Goal: Register for event/course

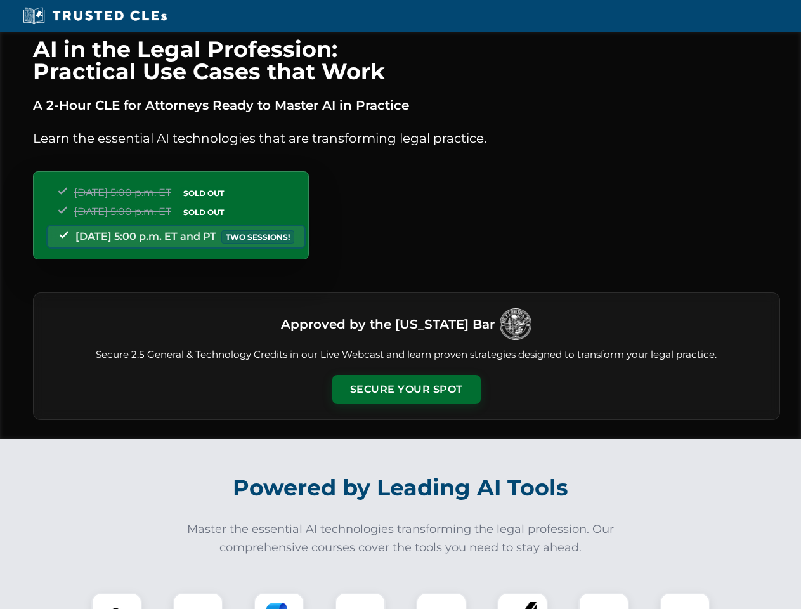
click at [406, 390] on button "Secure Your Spot" at bounding box center [406, 389] width 148 height 29
click at [117, 601] on img at bounding box center [116, 618] width 37 height 37
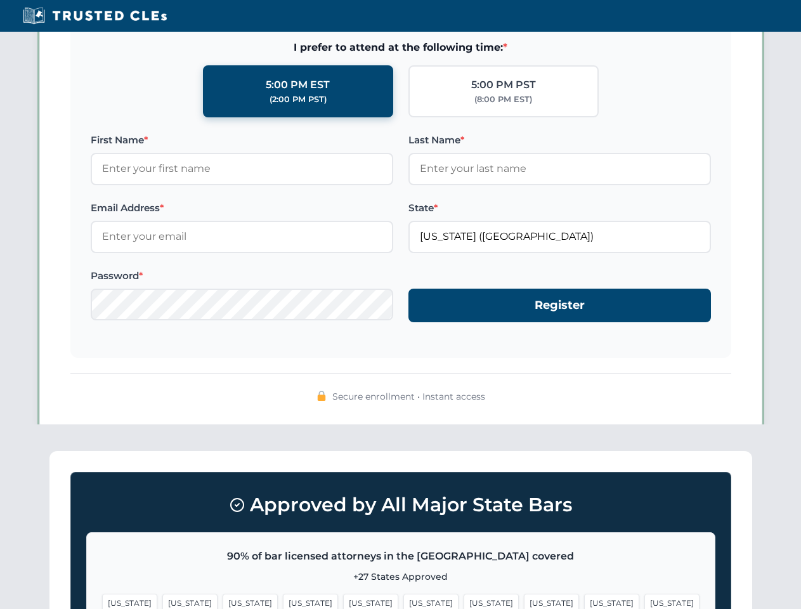
click at [464, 601] on span "[US_STATE]" at bounding box center [491, 603] width 55 height 18
click at [584, 601] on span "[US_STATE]" at bounding box center [611, 603] width 55 height 18
